Goal: Navigation & Orientation: Find specific page/section

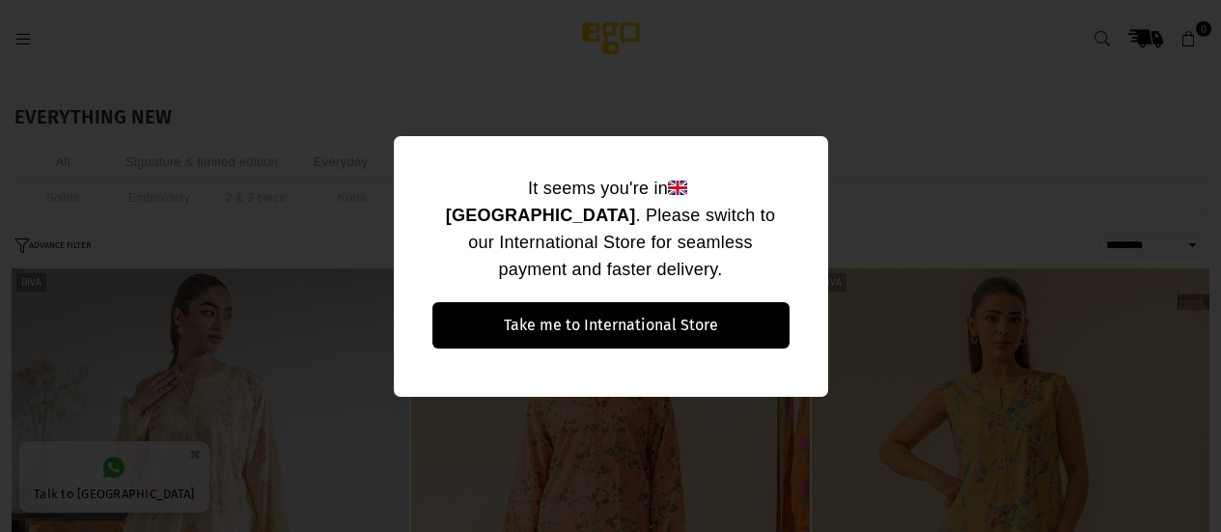
select select "******"
drag, startPoint x: 950, startPoint y: 136, endPoint x: 920, endPoint y: 131, distance: 30.3
click at [920, 131] on div "It seems you're in [GEOGRAPHIC_DATA] . Please switch to our International Store…" at bounding box center [610, 266] width 1221 height 532
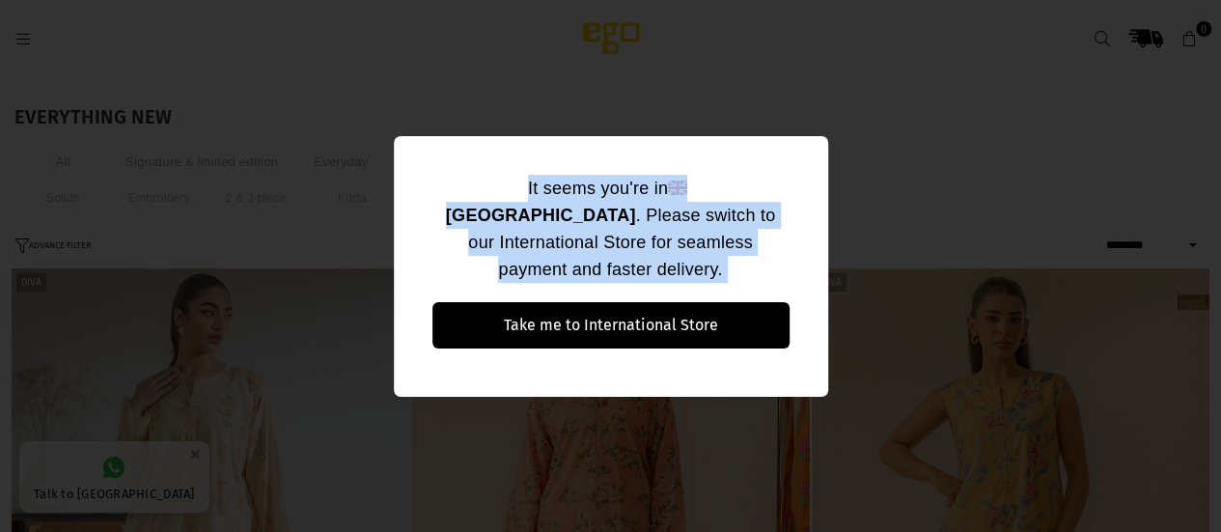
click at [920, 131] on div "It seems you're in [GEOGRAPHIC_DATA] . Please switch to our International Store…" at bounding box center [610, 266] width 1221 height 532
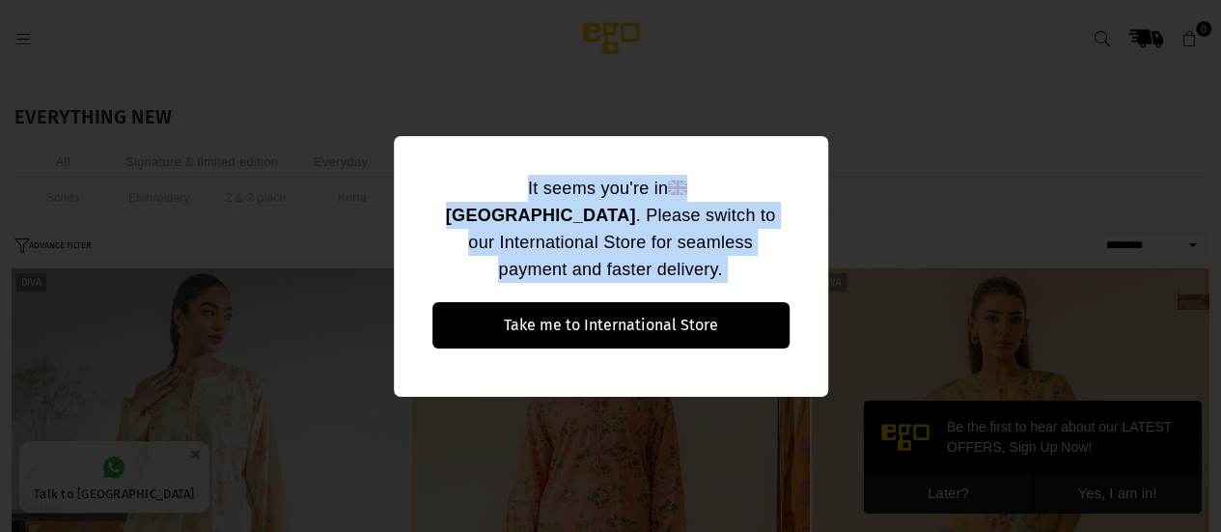
click at [920, 131] on div "It seems you're in [GEOGRAPHIC_DATA] . Please switch to our International Store…" at bounding box center [610, 266] width 1221 height 532
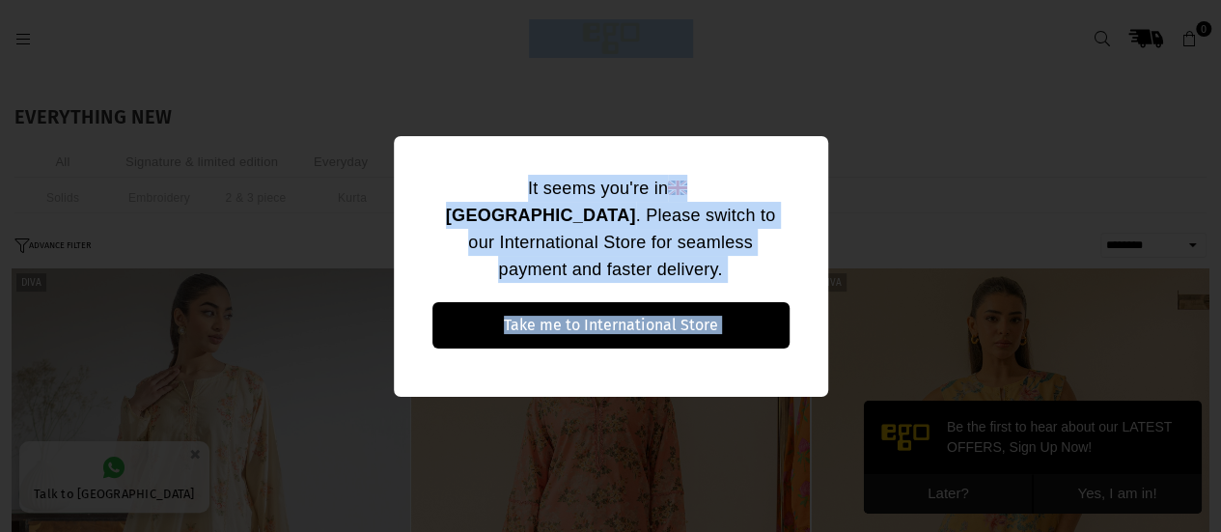
drag, startPoint x: 920, startPoint y: 131, endPoint x: 1235, endPoint y: -113, distance: 398.4
